Goal: Book appointment/travel/reservation

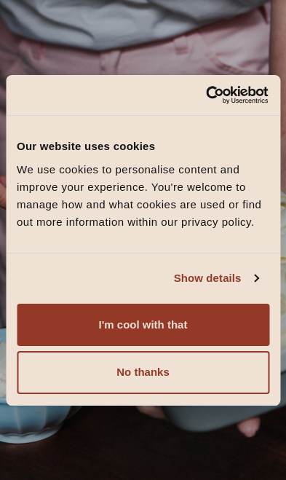
click at [230, 321] on button "I'm cool with that" at bounding box center [143, 324] width 253 height 42
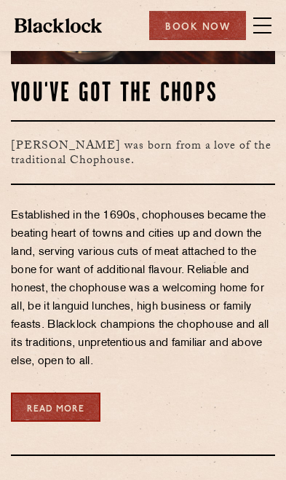
scroll to position [587, 0]
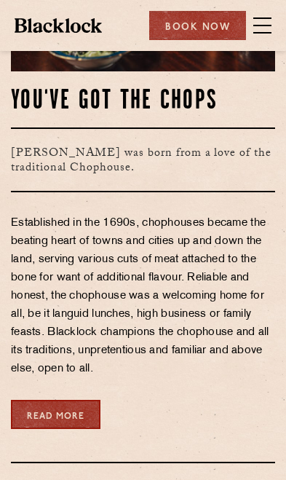
click at [206, 22] on div "Book Now" at bounding box center [197, 25] width 97 height 29
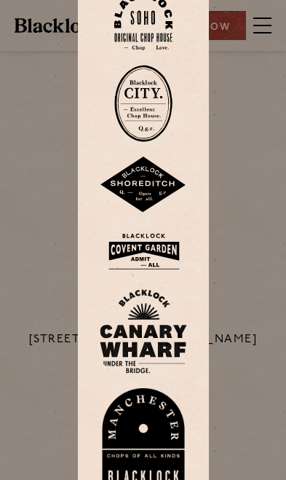
click at [247, 358] on div at bounding box center [143, 240] width 286 height 480
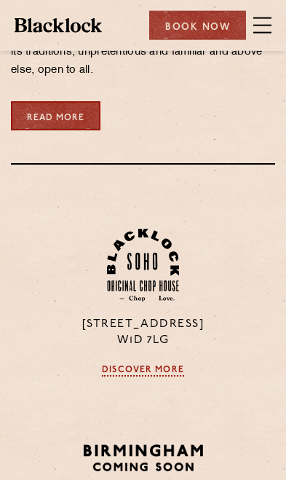
scroll to position [887, 0]
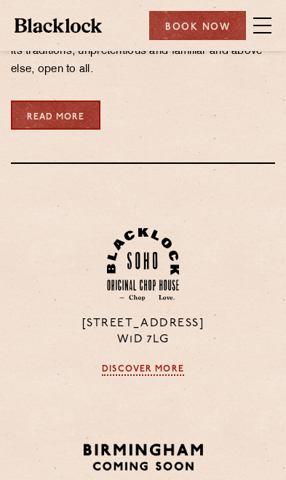
click at [196, 24] on div "Book Now" at bounding box center [197, 25] width 97 height 29
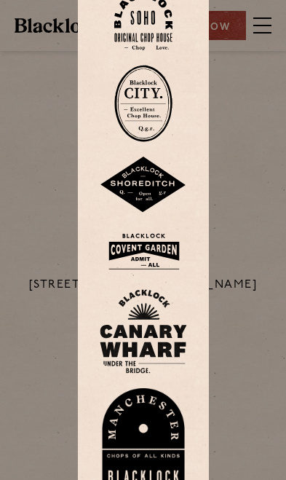
scroll to position [1333, 0]
click at [240, 392] on div at bounding box center [143, 240] width 286 height 480
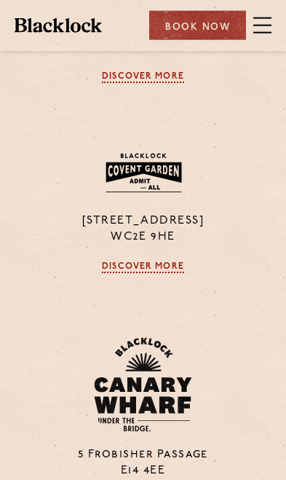
scroll to position [1808, 0]
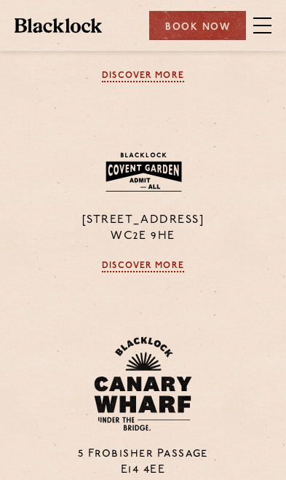
click at [162, 273] on link "Discover More" at bounding box center [143, 267] width 82 height 12
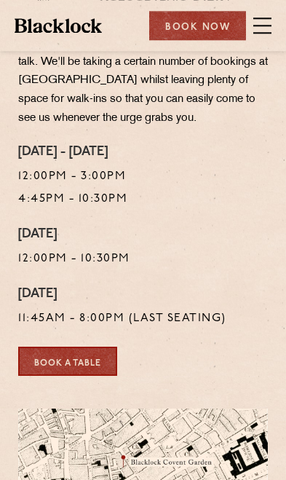
scroll to position [415, 0]
click at [31, 347] on link "Book a Table" at bounding box center [67, 361] width 99 height 29
